Goal: Check status

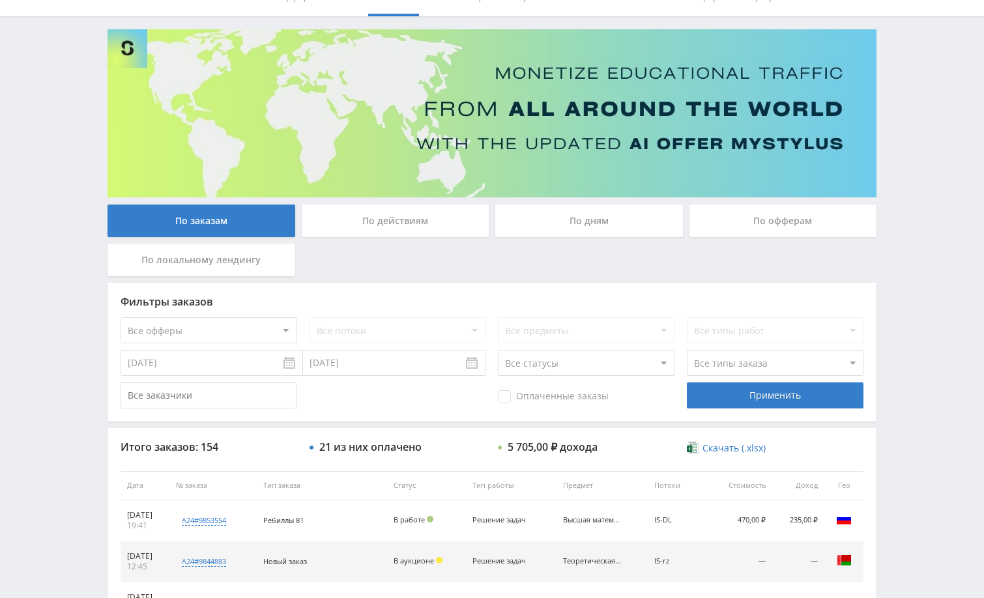
scroll to position [130, 0]
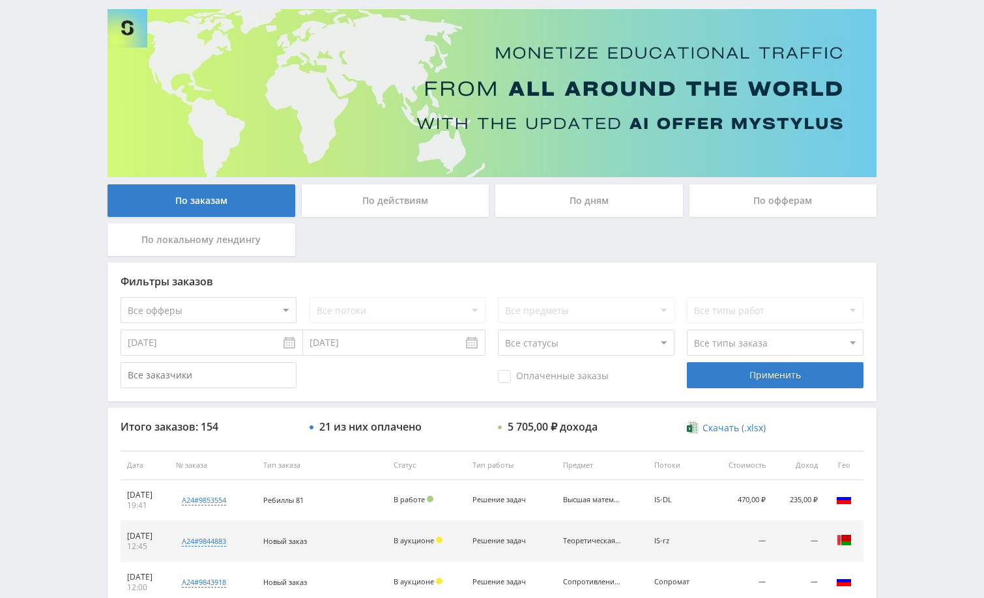
scroll to position [65, 0]
